Goal: Task Accomplishment & Management: Manage account settings

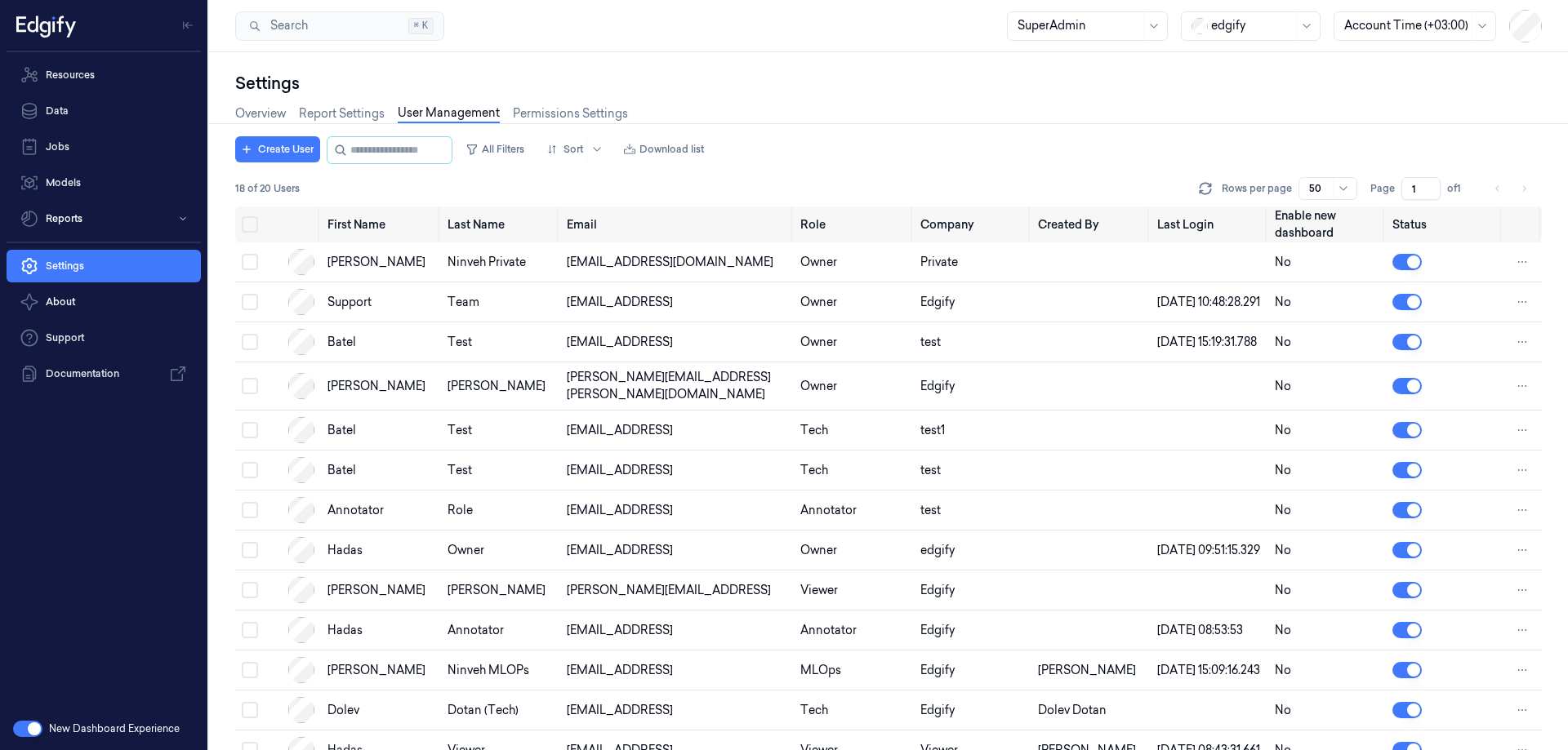
scroll to position [314, 0]
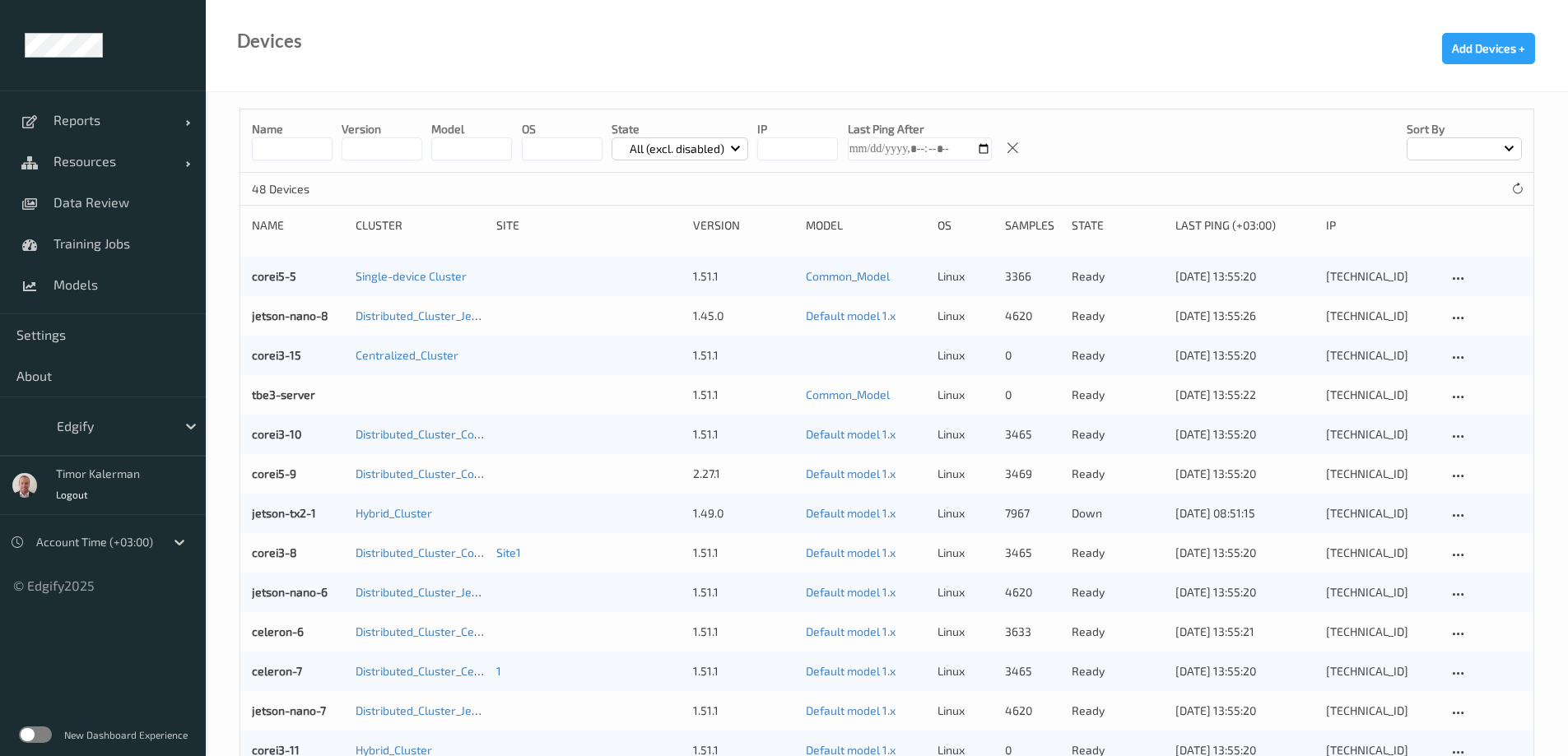
click at [125, 429] on div at bounding box center [112, 426] width 111 height 20
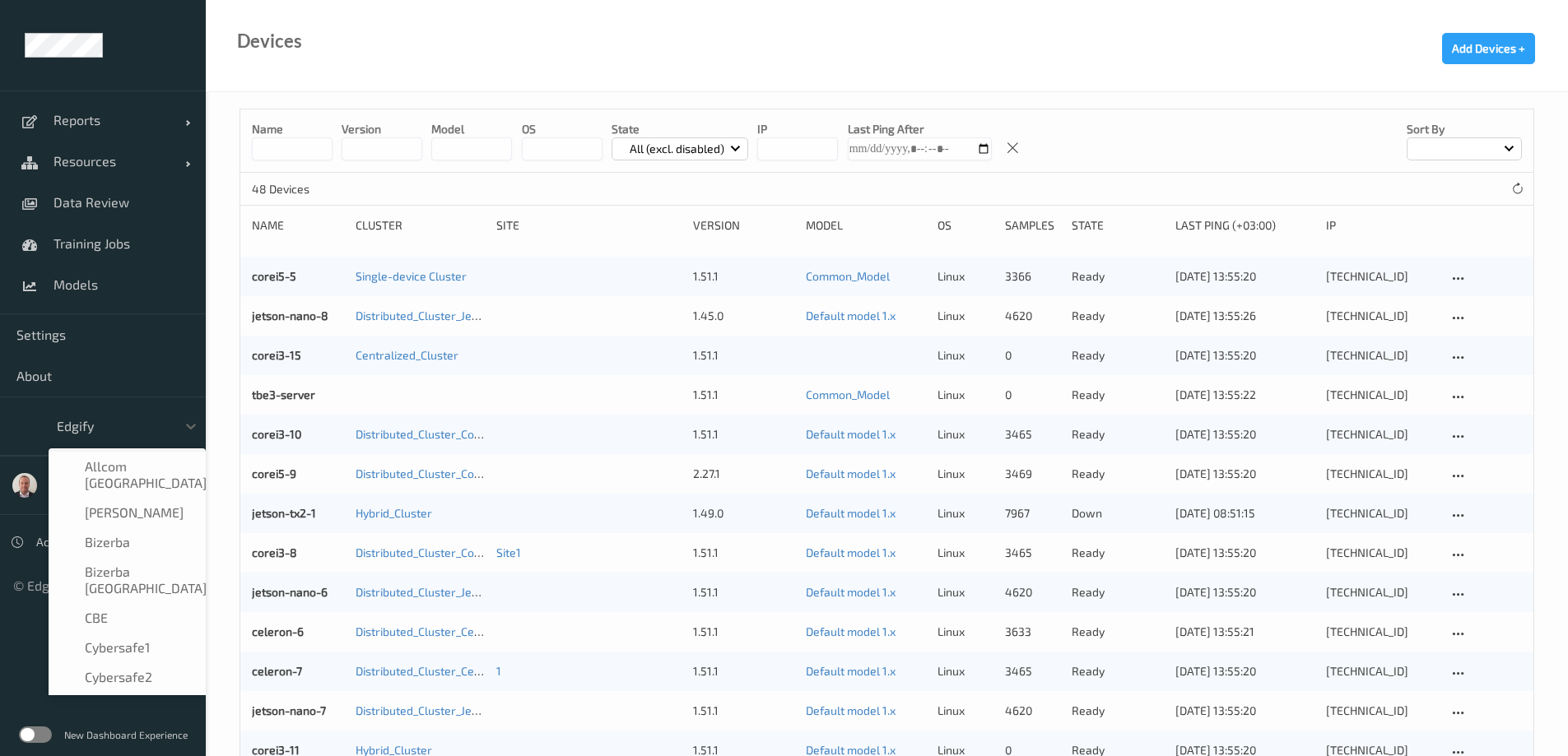
scroll to position [92, 0]
click at [31, 742] on div "New Dashboard Experience" at bounding box center [103, 735] width 205 height 43
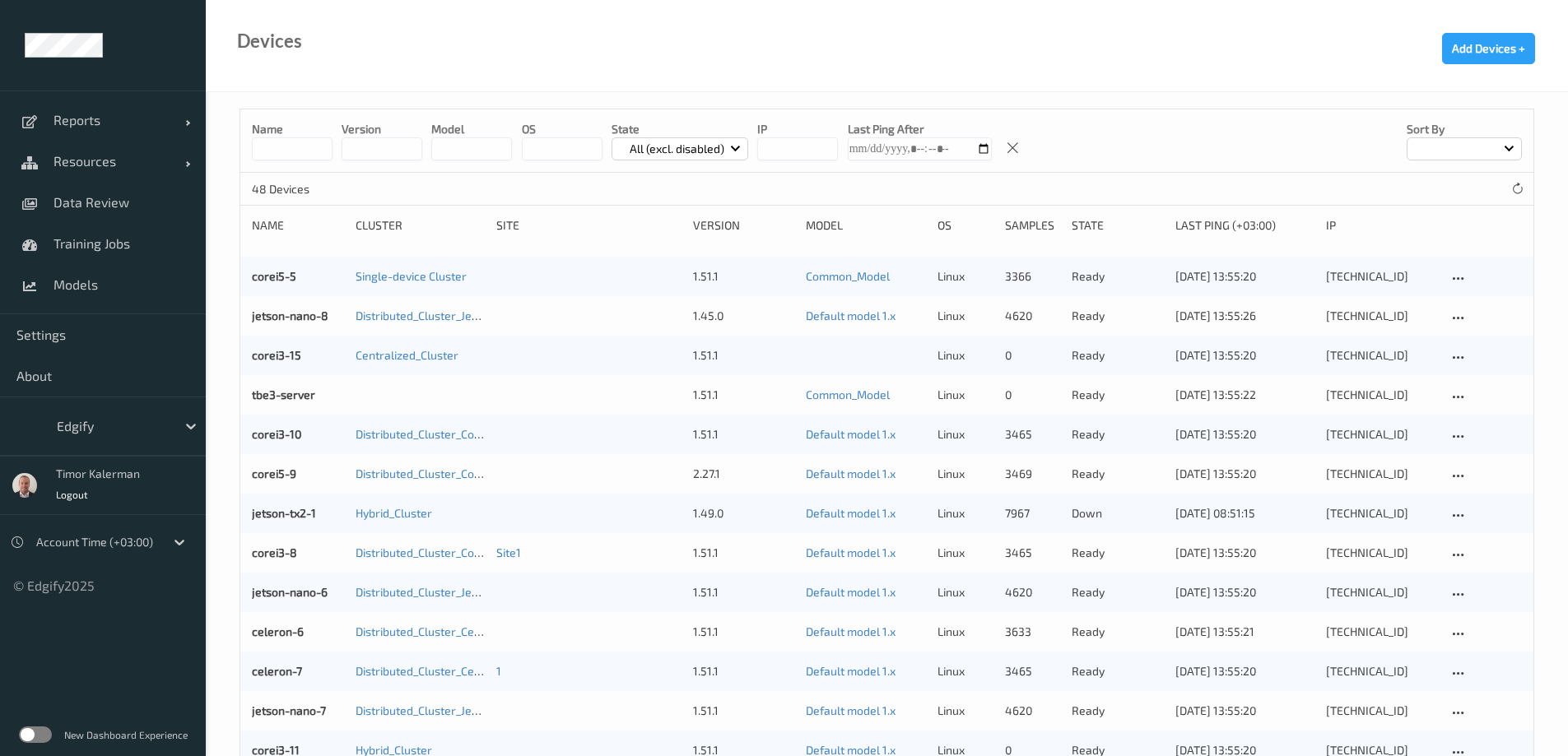
click at [31, 742] on label at bounding box center [36, 734] width 33 height 16
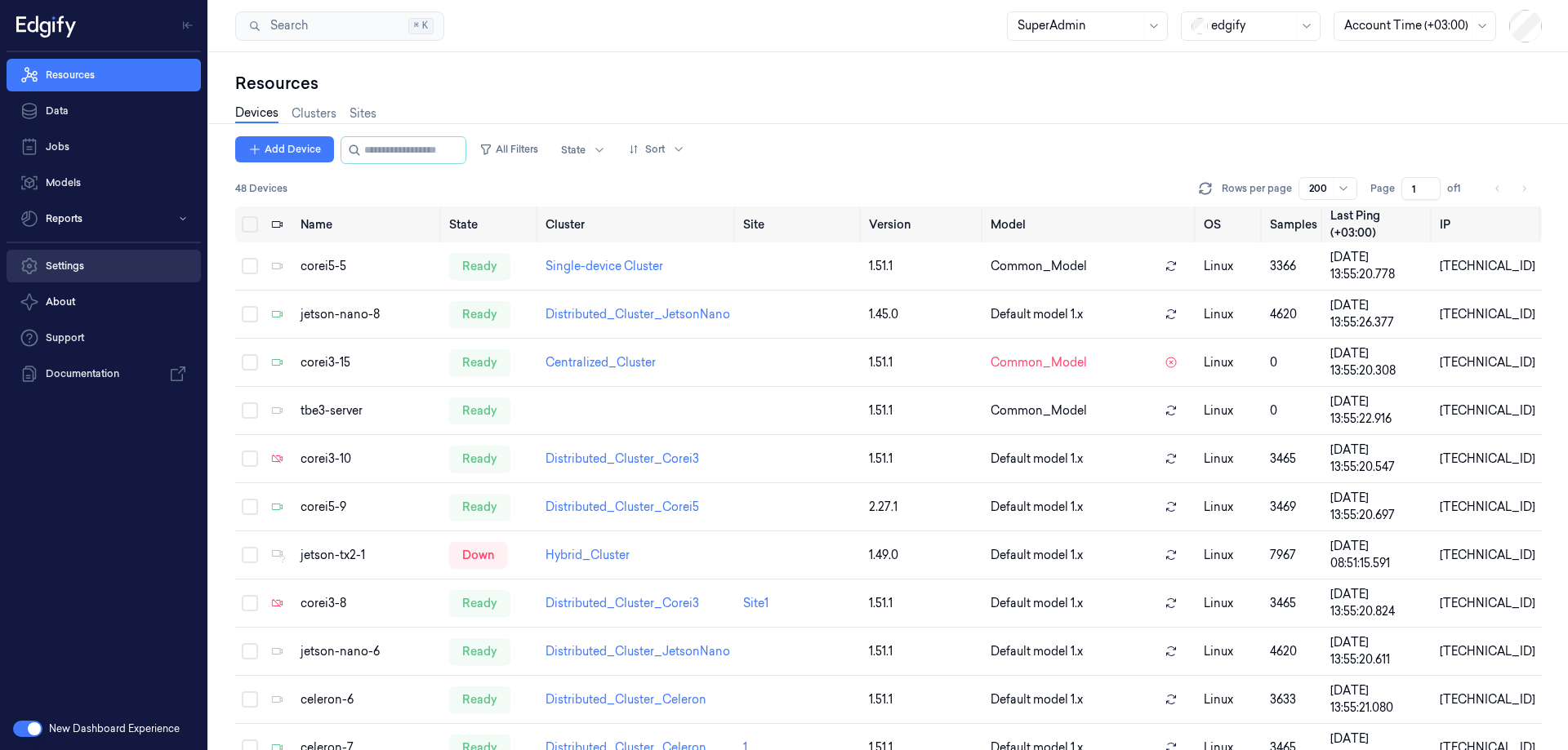
click at [99, 262] on link "Settings" at bounding box center [104, 266] width 194 height 32
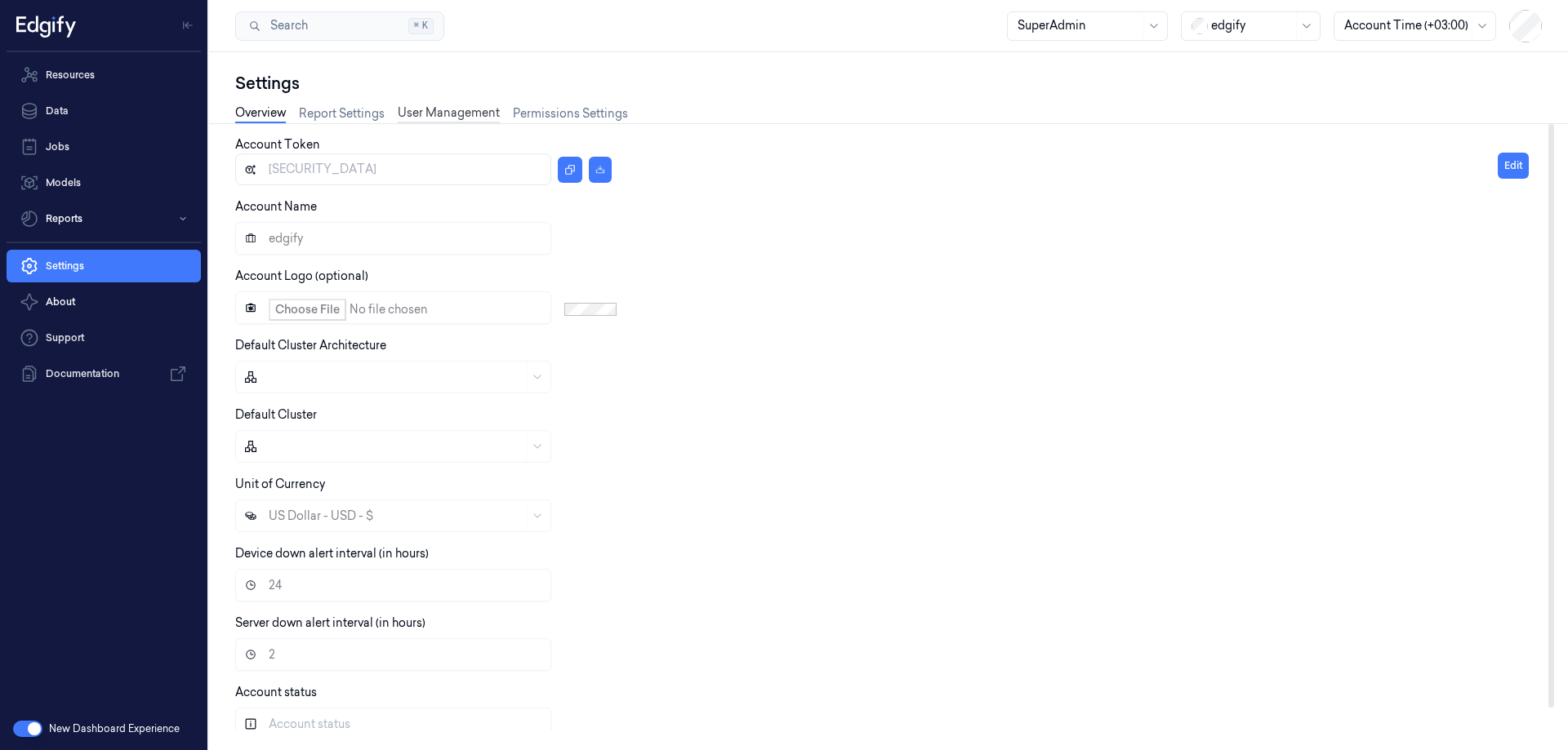
click at [434, 115] on link "User Management" at bounding box center [448, 114] width 102 height 19
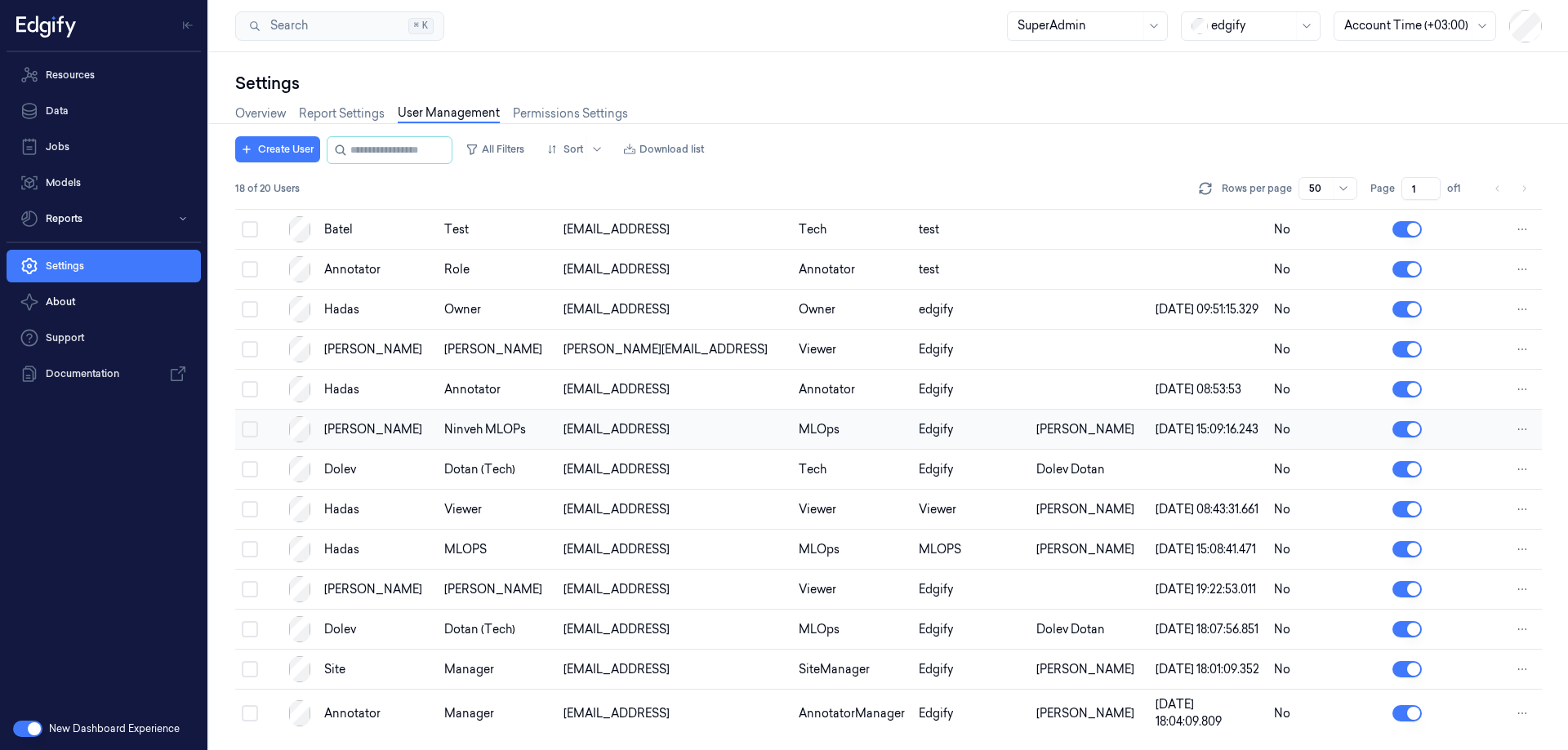
scroll to position [314, 0]
